Goal: Complete application form

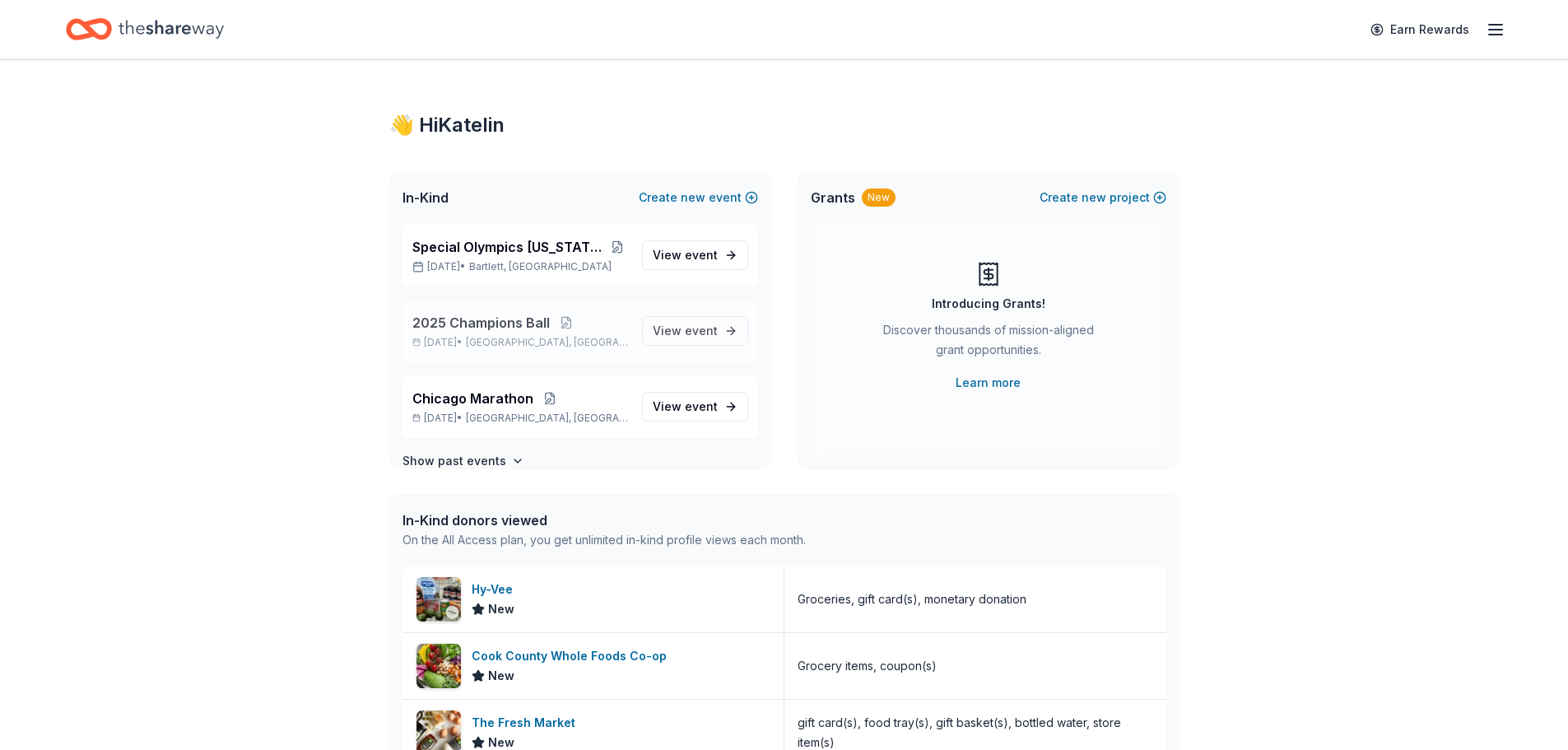
click at [490, 329] on span "2025 Champions Ball" at bounding box center [481, 323] width 137 height 19
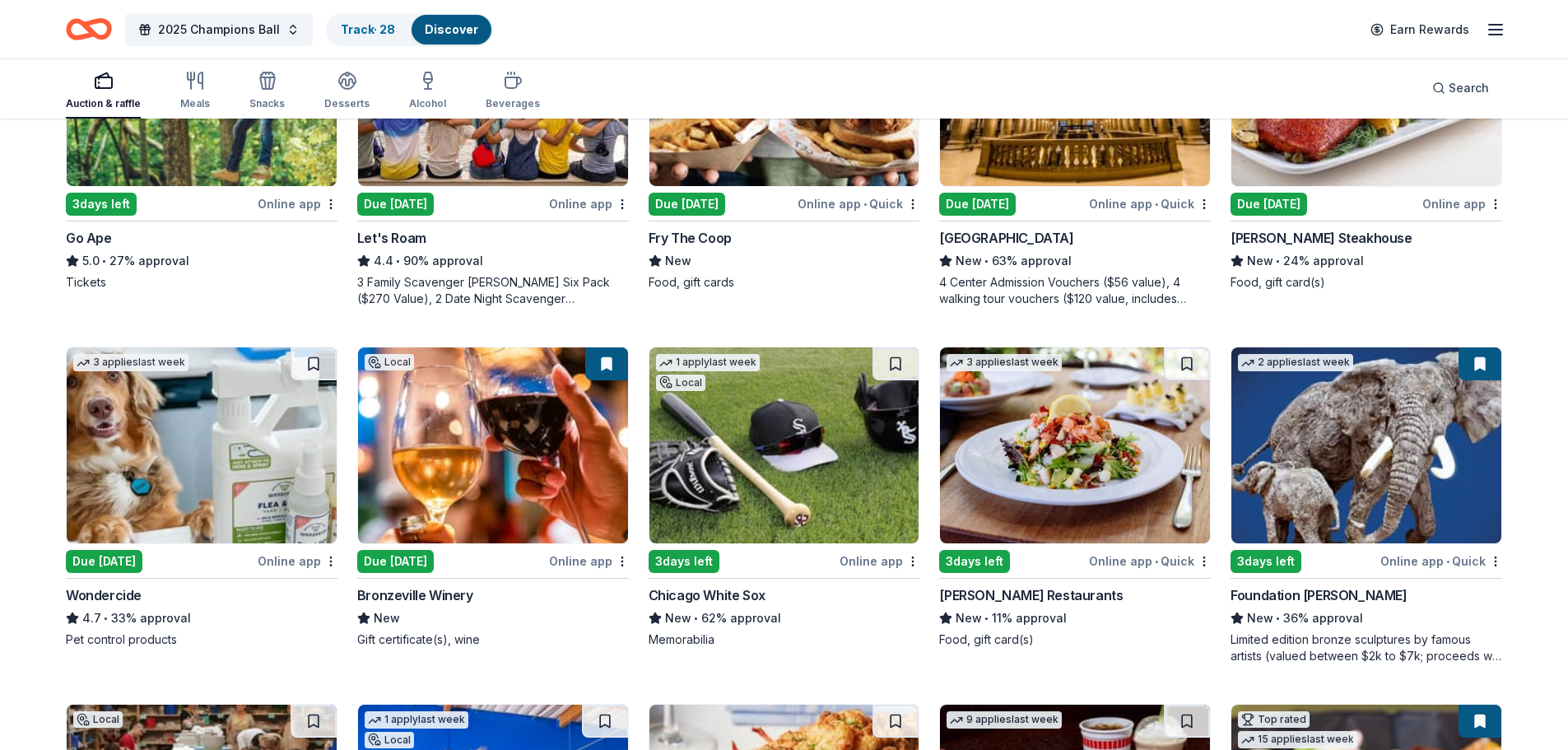
scroll to position [658, 0]
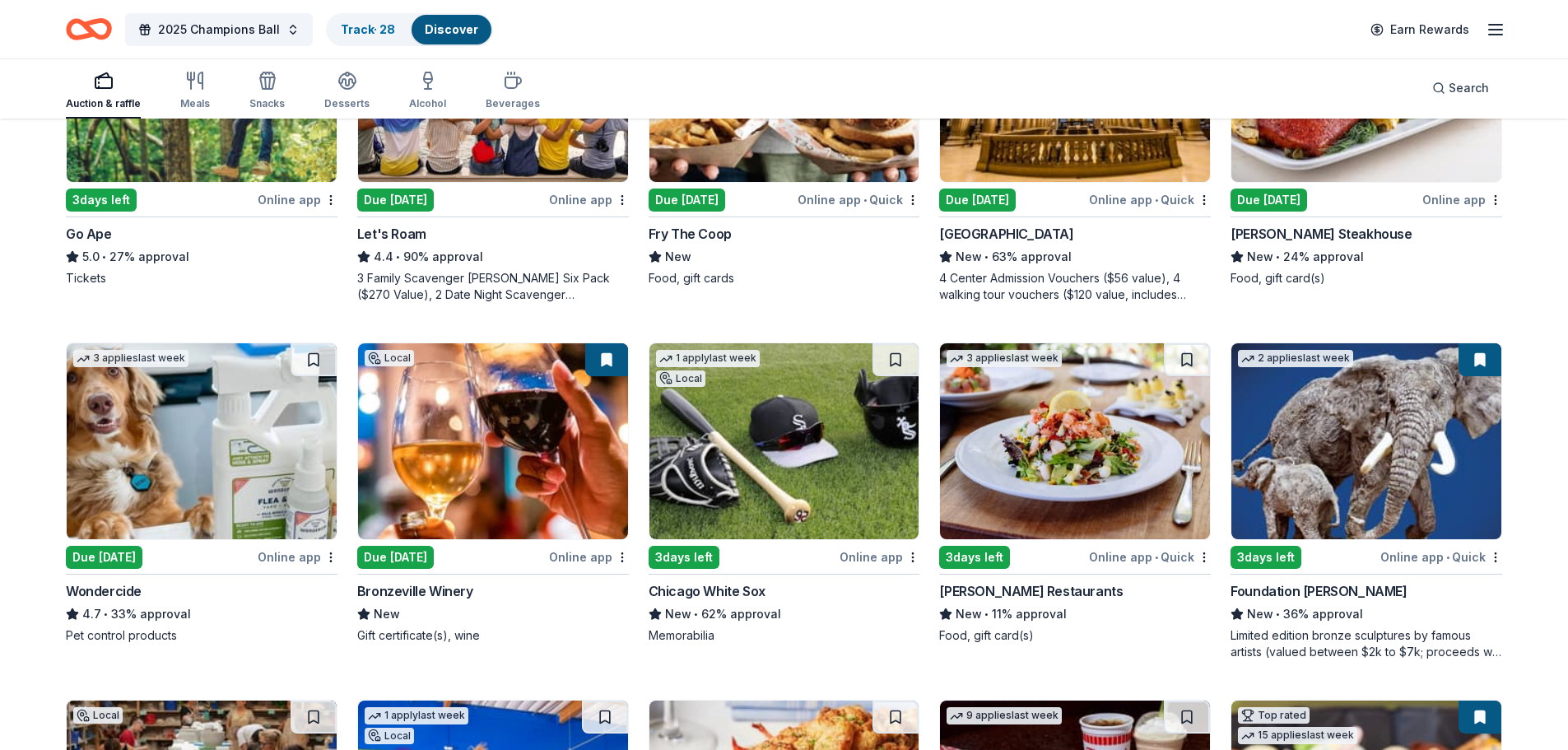
click at [758, 454] on img at bounding box center [784, 441] width 270 height 196
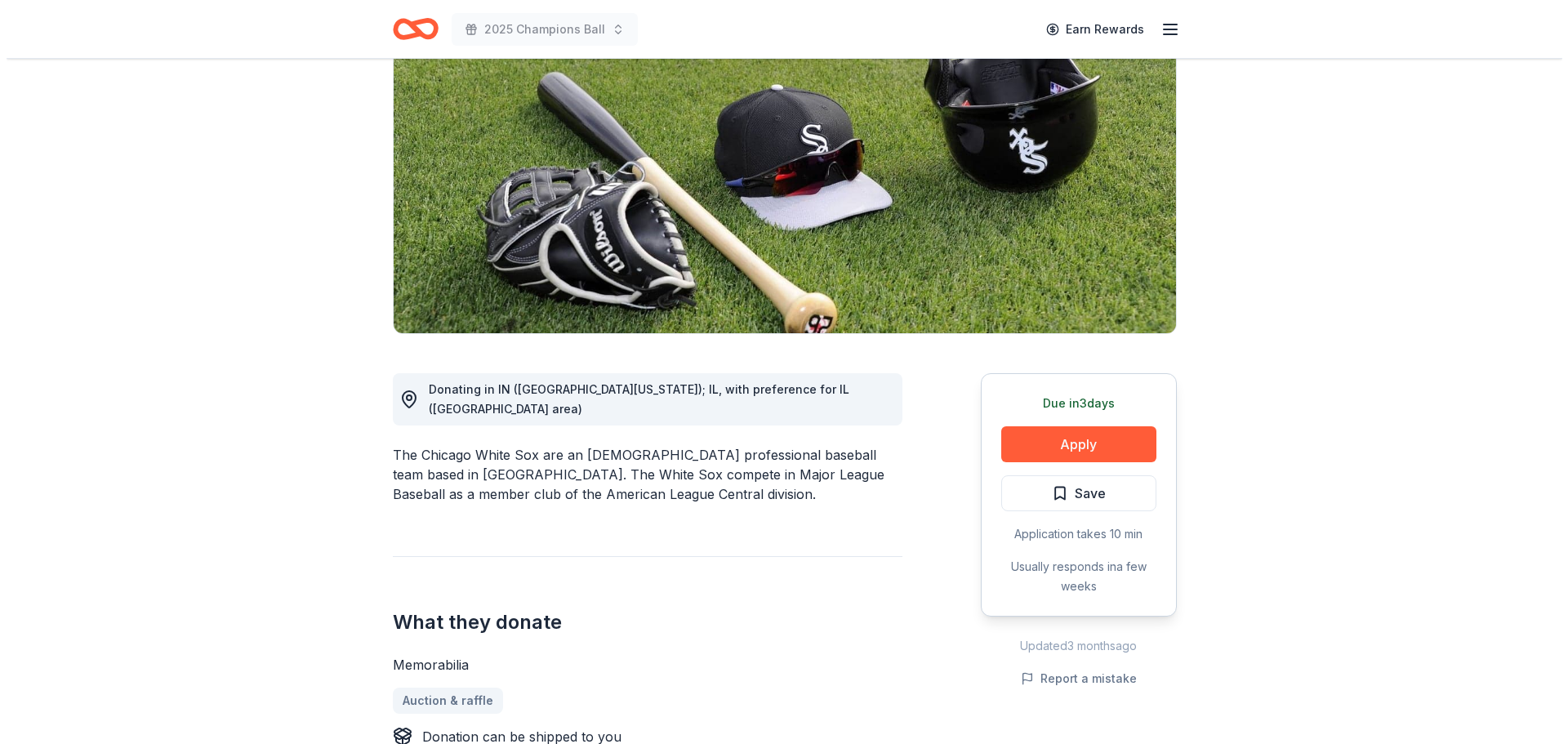
scroll to position [163, 0]
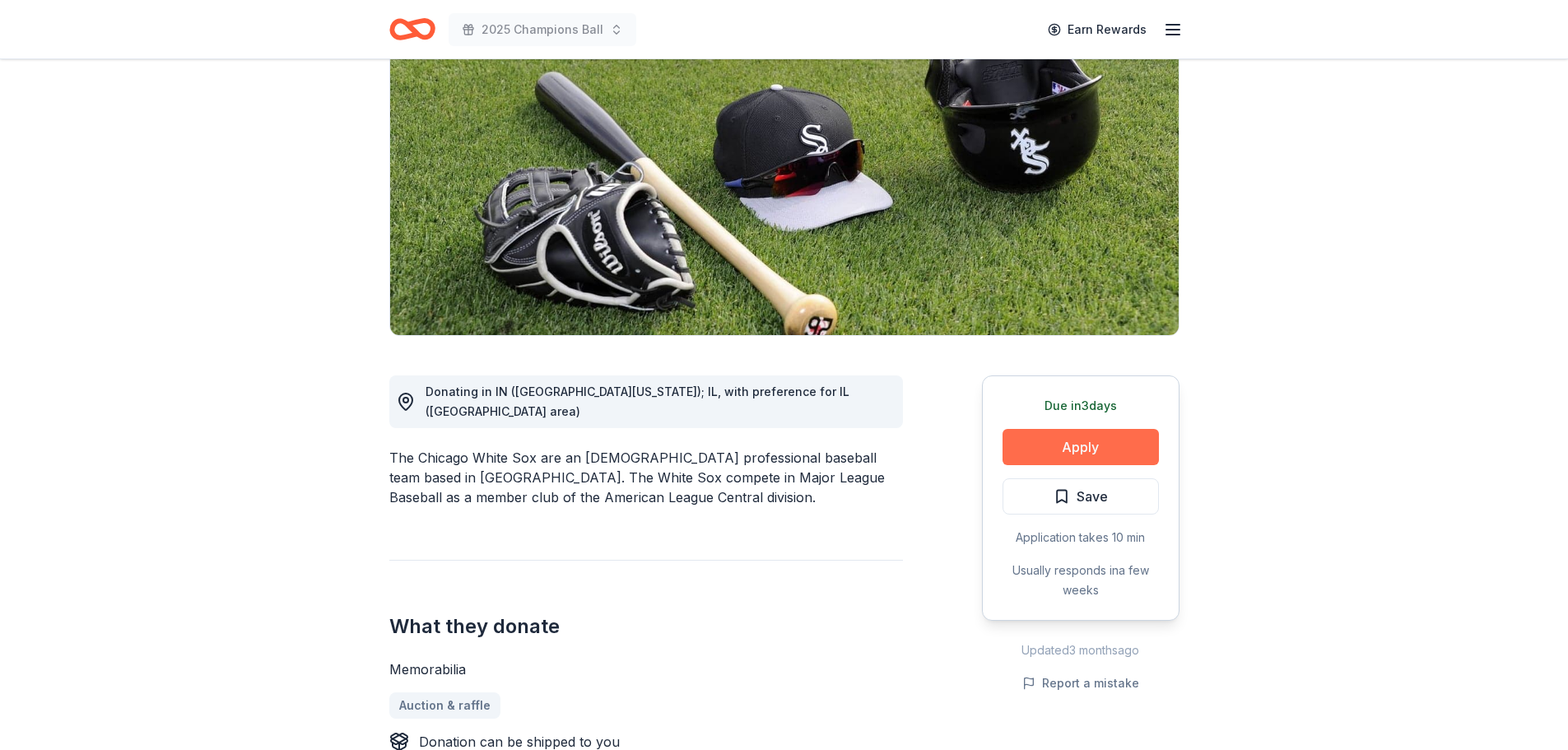
click at [1061, 447] on button "Apply" at bounding box center [1081, 447] width 157 height 36
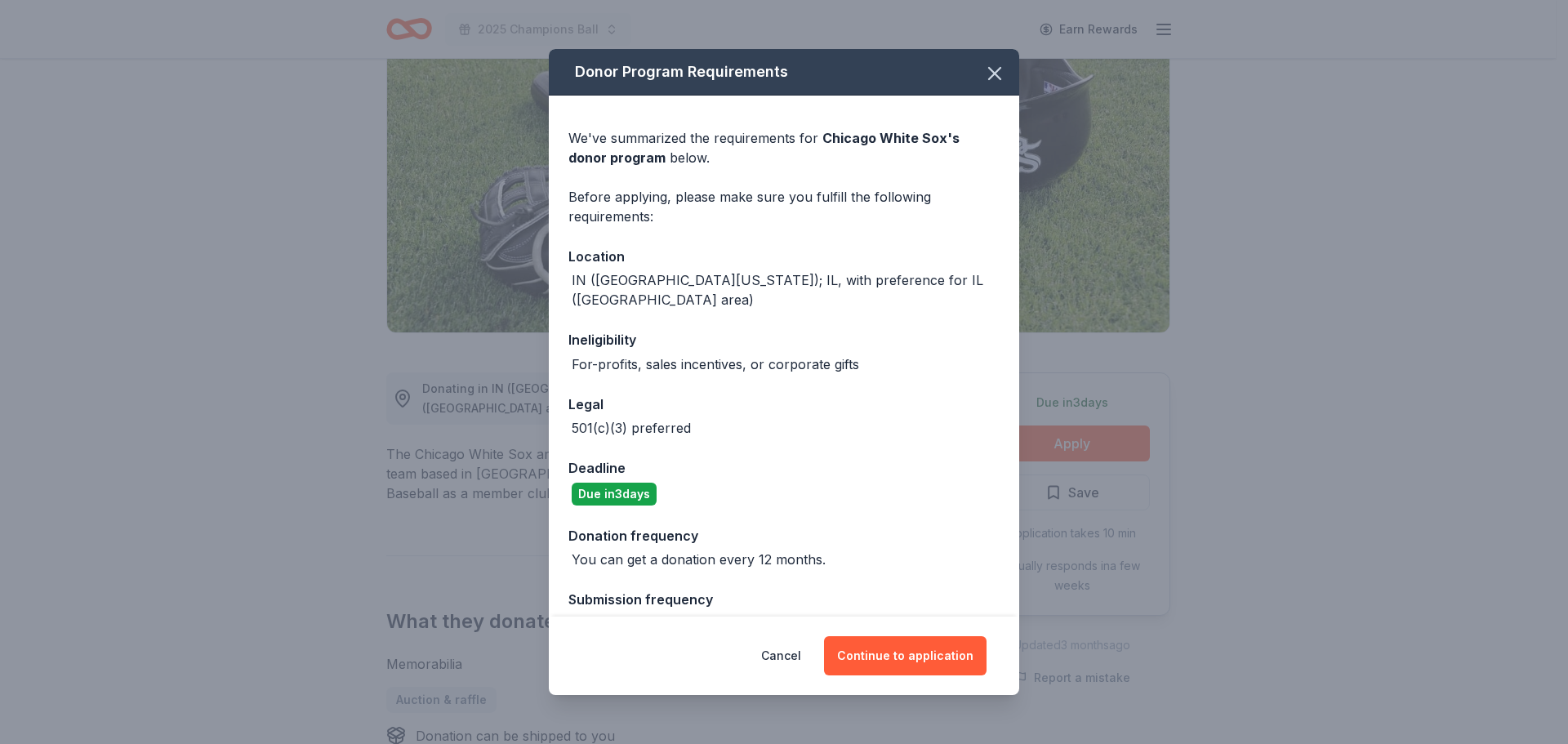
drag, startPoint x: 905, startPoint y: 655, endPoint x: 844, endPoint y: 473, distance: 192.0
click at [846, 473] on div "Donor Program Requirements We've summarized the requirements for Chicago White …" at bounding box center [783, 372] width 471 height 646
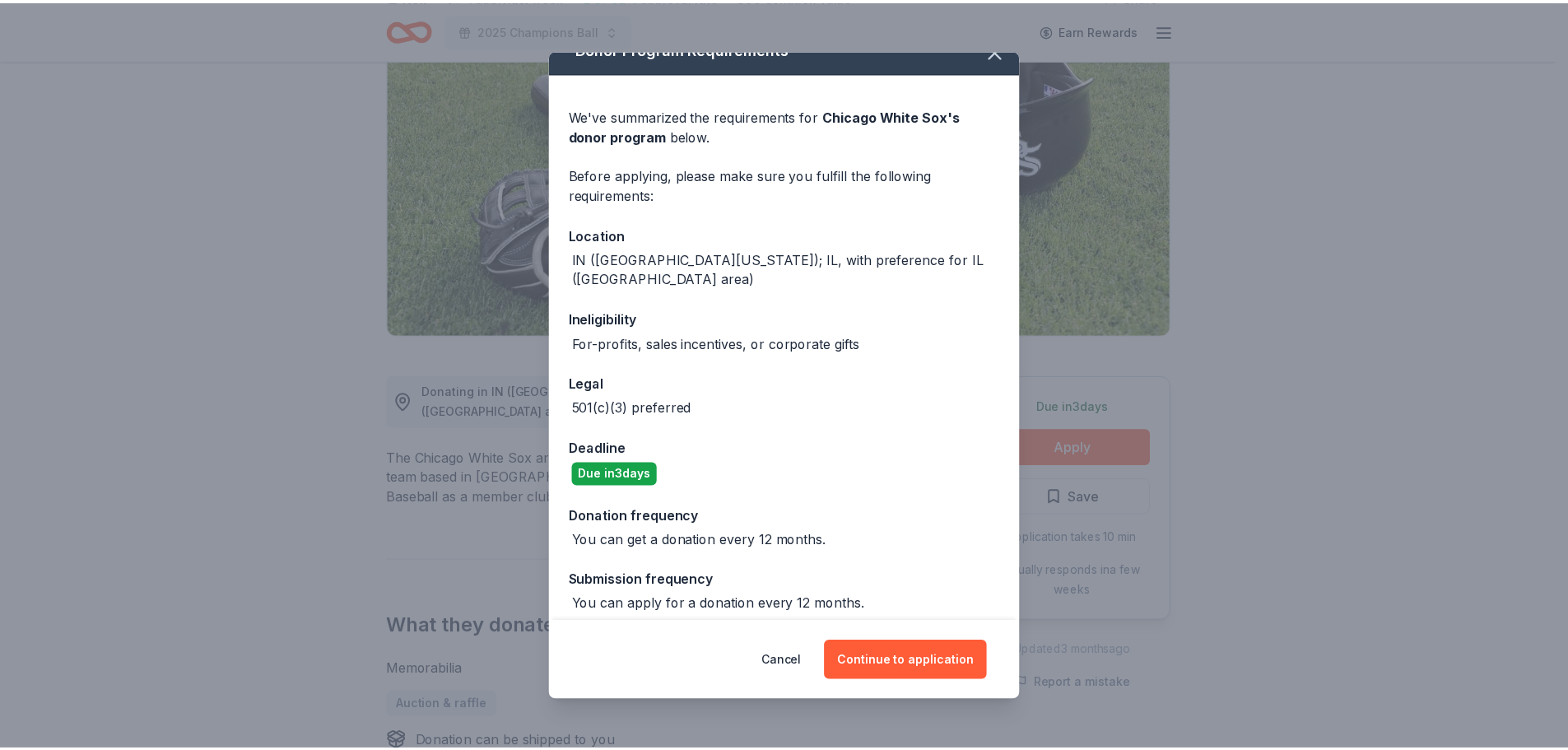
scroll to position [36, 0]
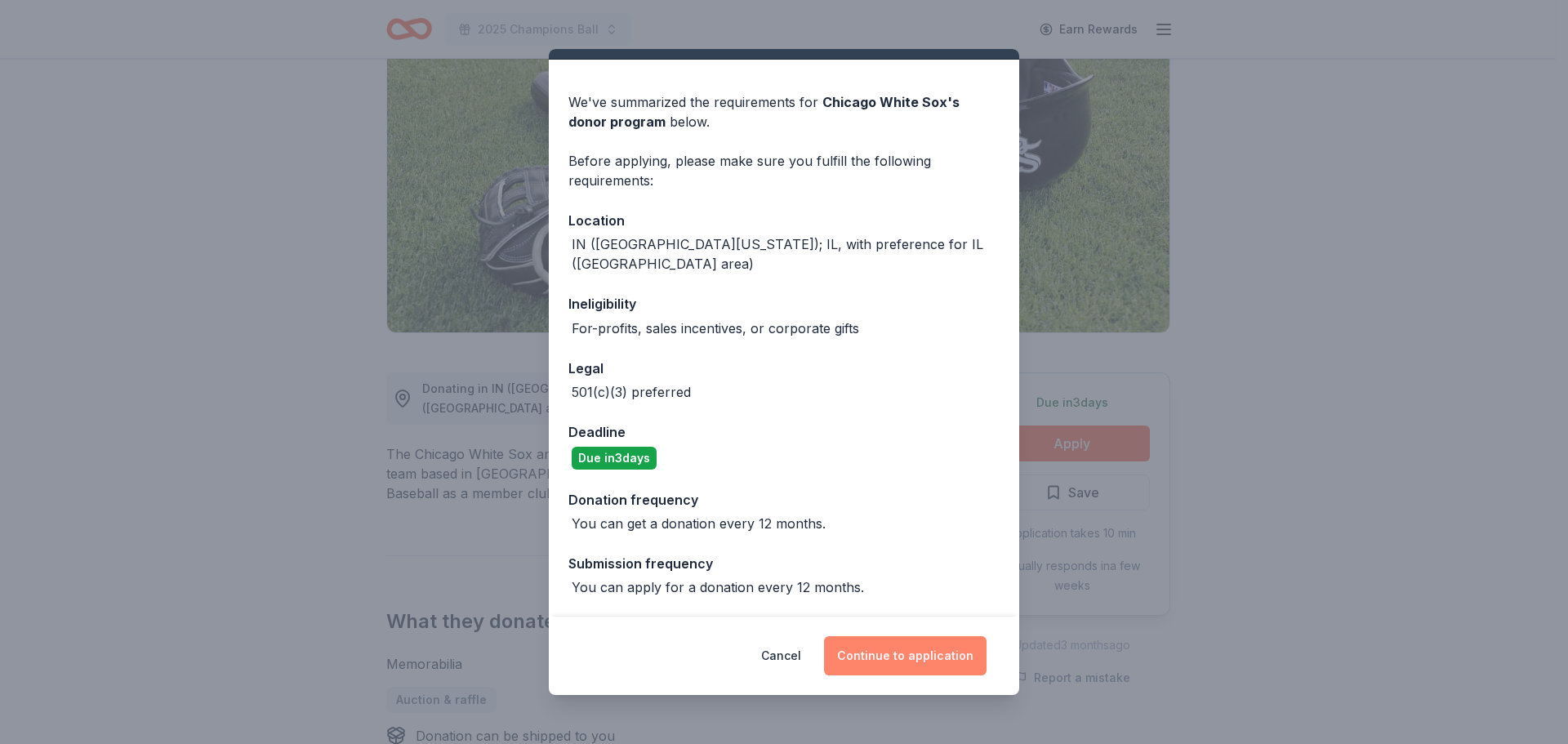
click at [918, 661] on button "Continue to application" at bounding box center [906, 656] width 163 height 39
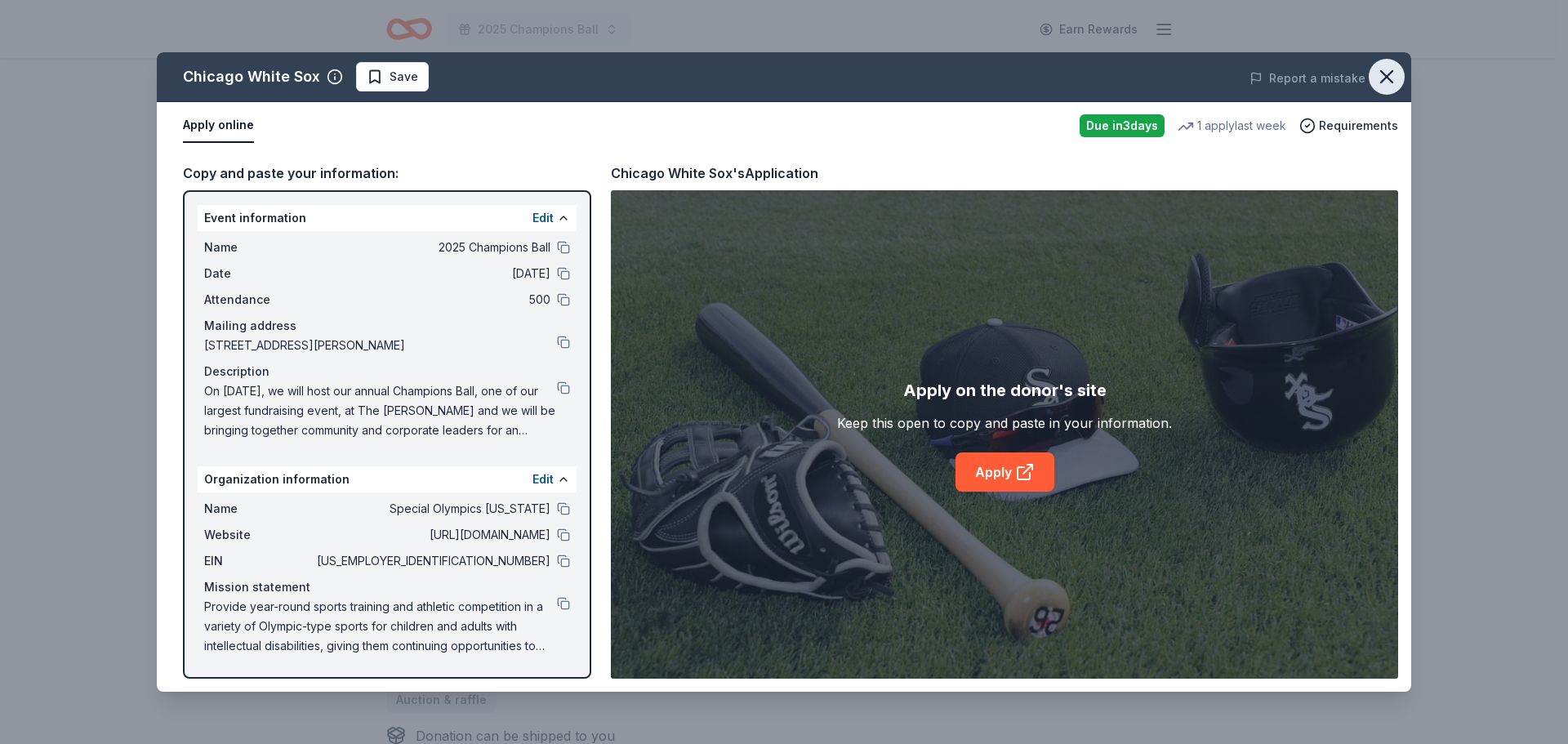
click at [1395, 80] on icon "button" at bounding box center [1387, 77] width 23 height 23
